Goal: Information Seeking & Learning: Learn about a topic

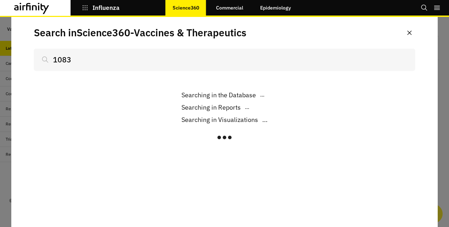
scroll to position [471, 206]
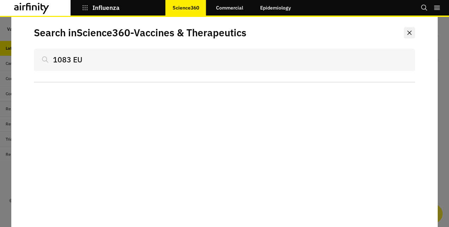
click at [411, 33] on icon "Close" at bounding box center [409, 33] width 4 height 4
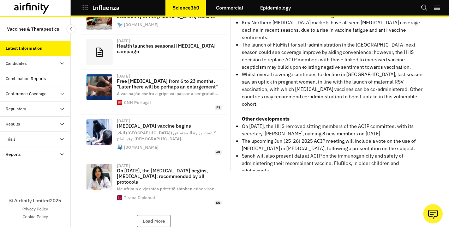
scroll to position [287, 0]
